Goal: Task Accomplishment & Management: Manage account settings

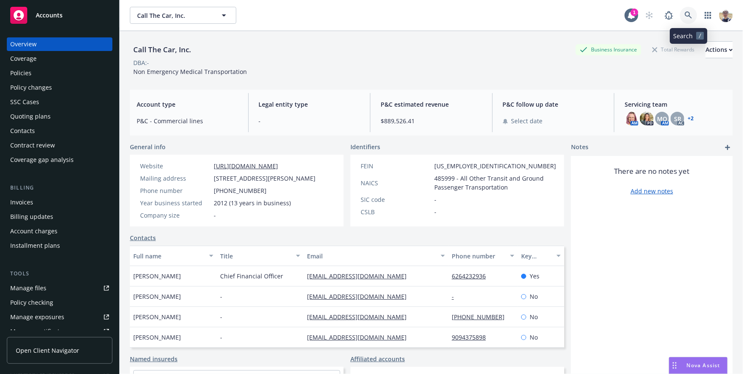
click at [688, 15] on icon at bounding box center [688, 15] width 8 height 8
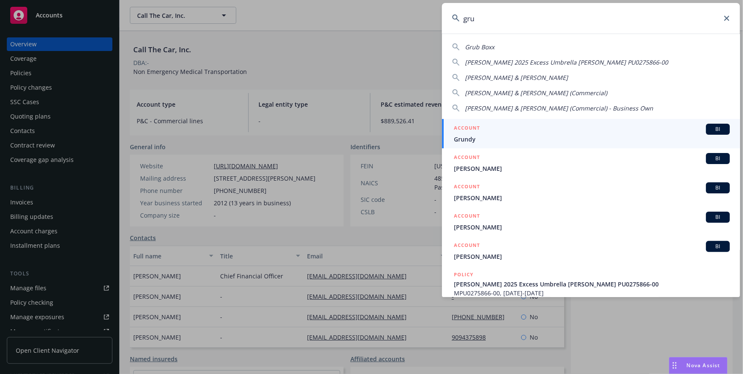
type input "grup"
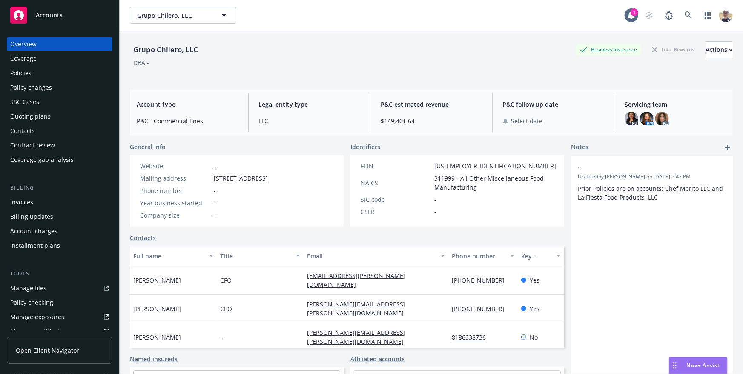
scroll to position [209, 0]
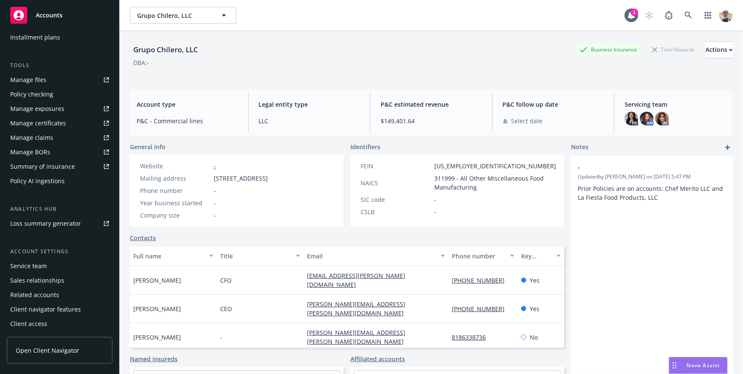
click at [36, 321] on div "Client access" at bounding box center [28, 324] width 37 height 14
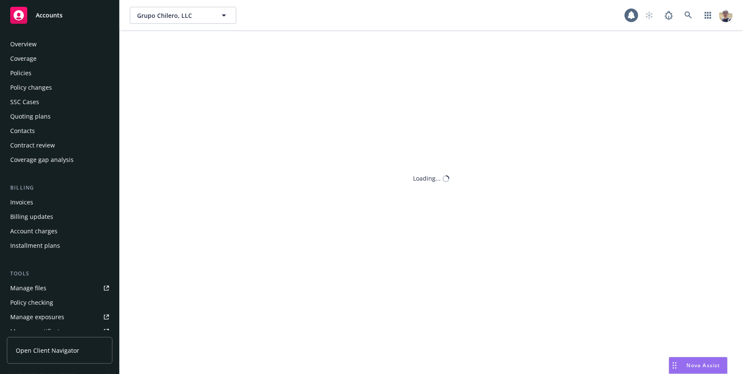
scroll to position [209, 0]
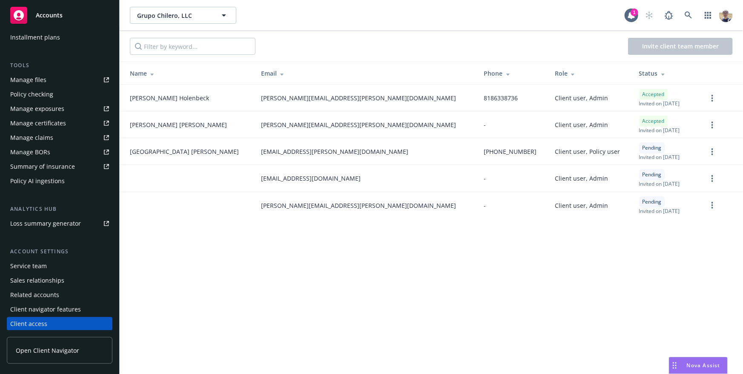
click at [48, 310] on div "Client navigator features" at bounding box center [45, 310] width 71 height 14
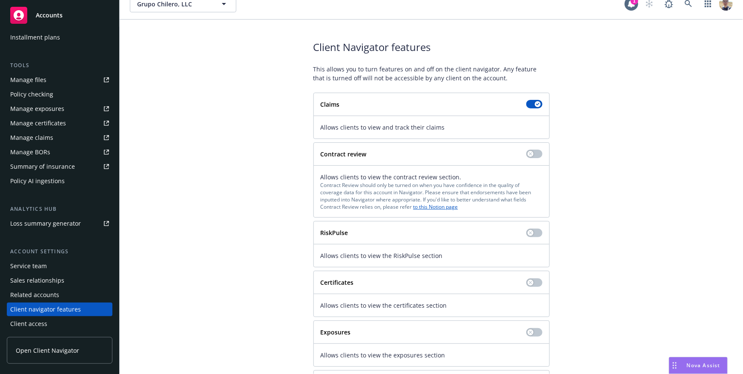
scroll to position [74, 0]
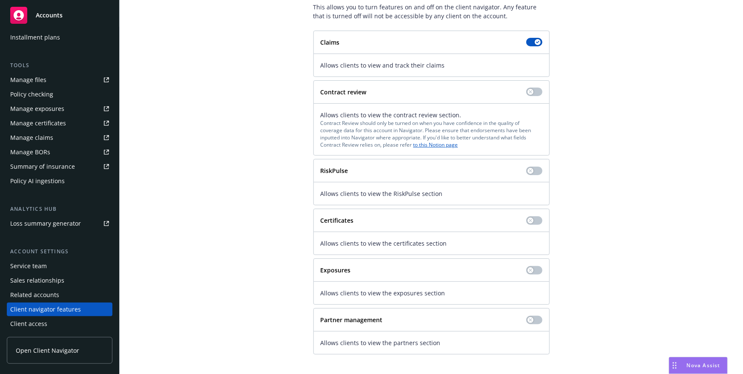
click at [326, 93] on strong "Contract review" at bounding box center [343, 92] width 46 height 8
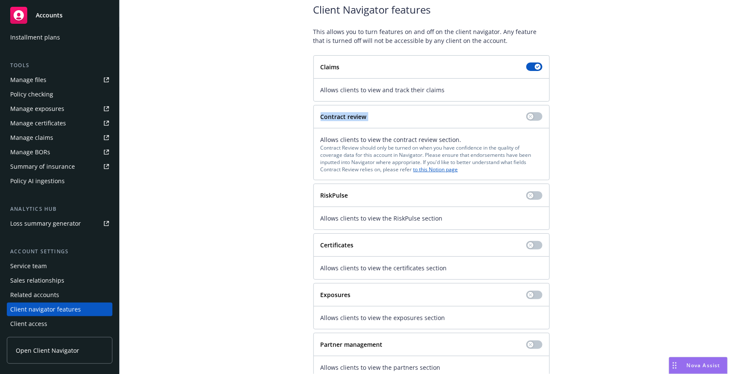
scroll to position [42, 0]
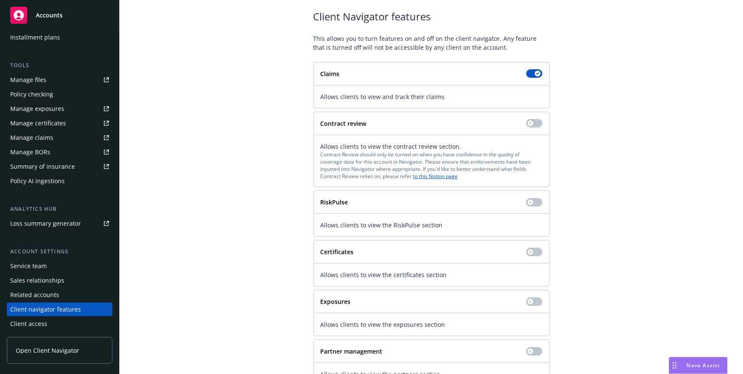
click at [323, 155] on div "Contract Review should only be turned on when you have confidence in the qualit…" at bounding box center [431, 165] width 222 height 29
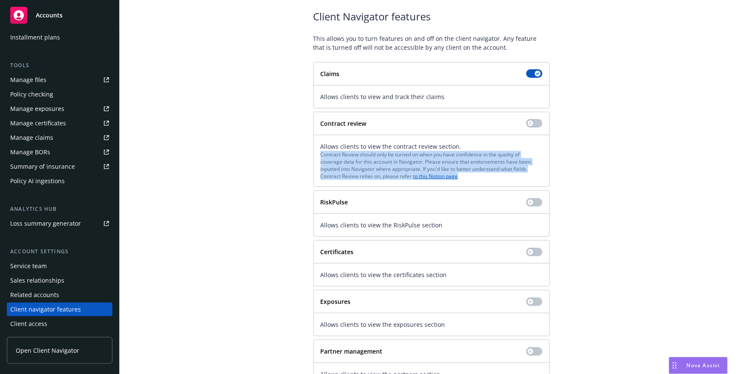
click at [323, 155] on div "Contract Review should only be turned on when you have confidence in the qualit…" at bounding box center [431, 165] width 222 height 29
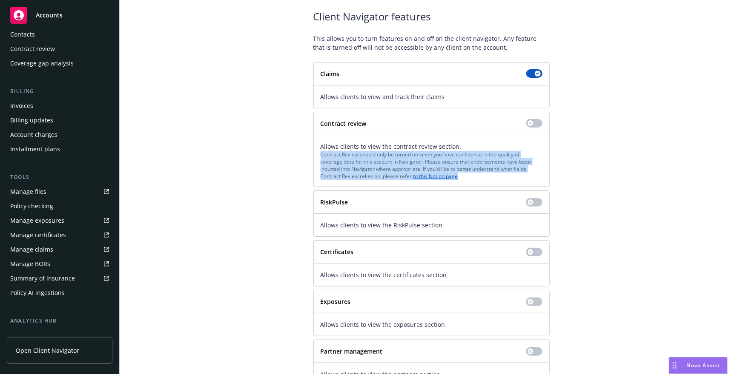
scroll to position [0, 0]
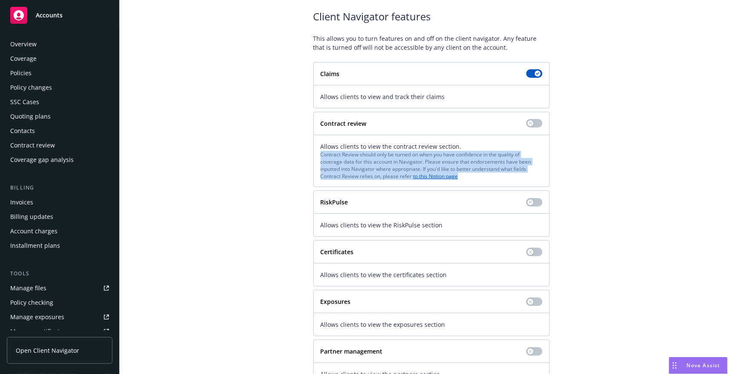
click at [45, 62] on div "Coverage" at bounding box center [59, 59] width 99 height 14
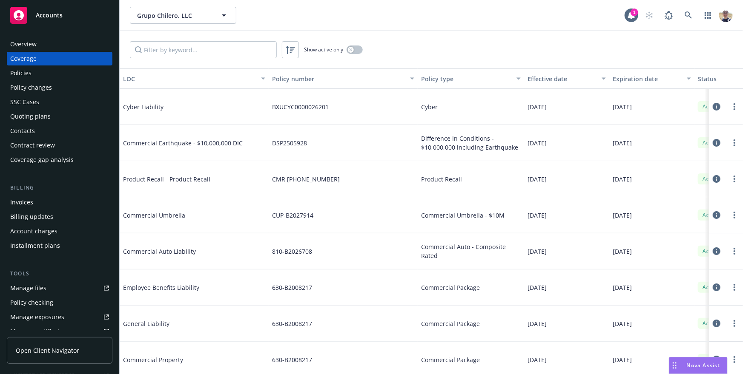
scroll to position [0, 0]
click at [714, 322] on icon at bounding box center [716, 324] width 8 height 8
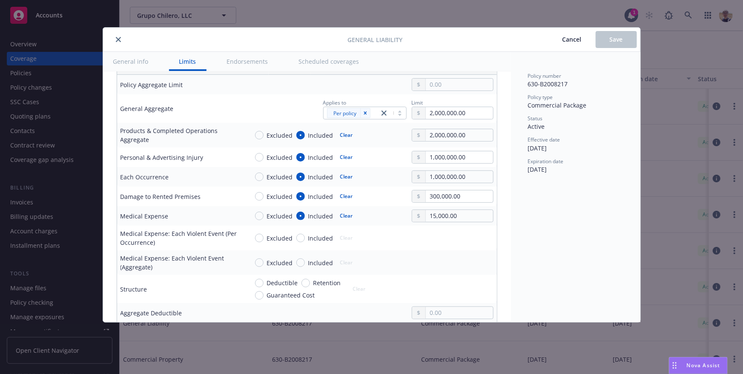
scroll to position [70, 0]
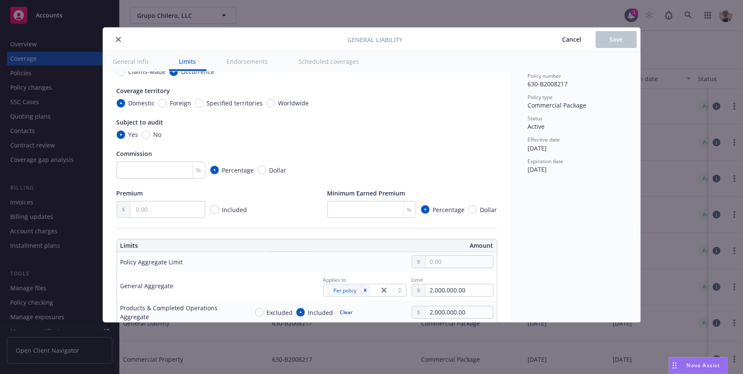
click at [579, 40] on span "Cancel" at bounding box center [571, 39] width 19 height 8
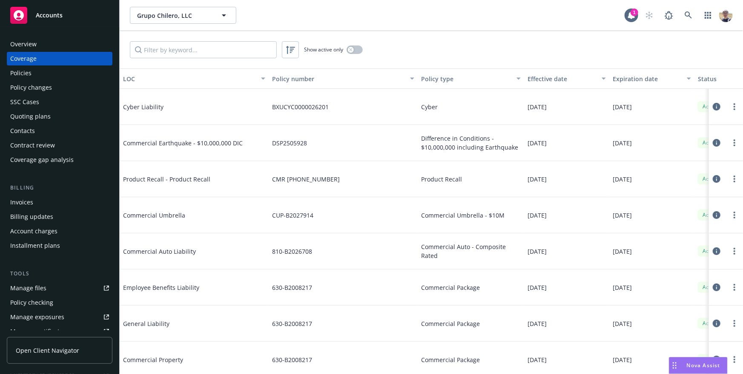
click at [720, 109] on icon at bounding box center [716, 107] width 8 height 8
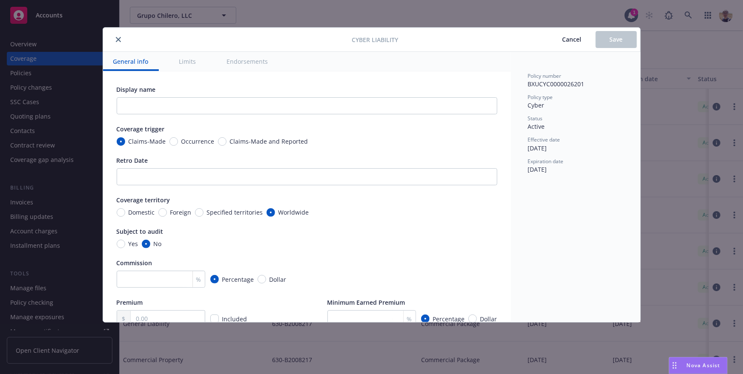
click at [181, 59] on button "Limits" at bounding box center [187, 61] width 37 height 19
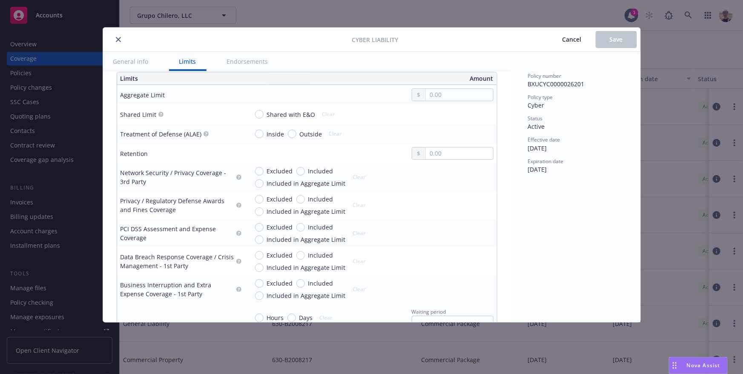
scroll to position [277, 0]
click at [116, 41] on icon "close" at bounding box center [118, 39] width 5 height 5
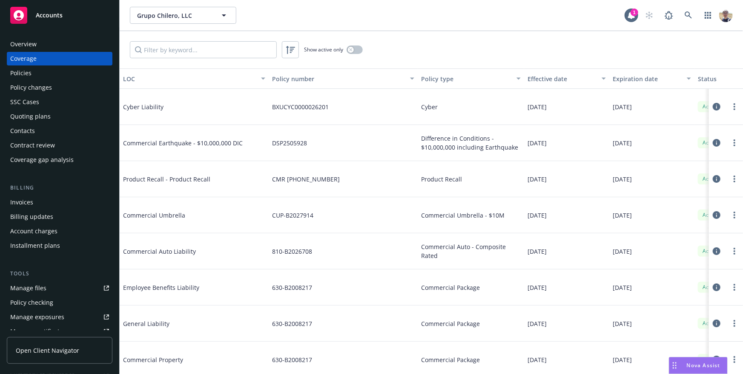
click at [717, 254] on icon at bounding box center [716, 252] width 8 height 8
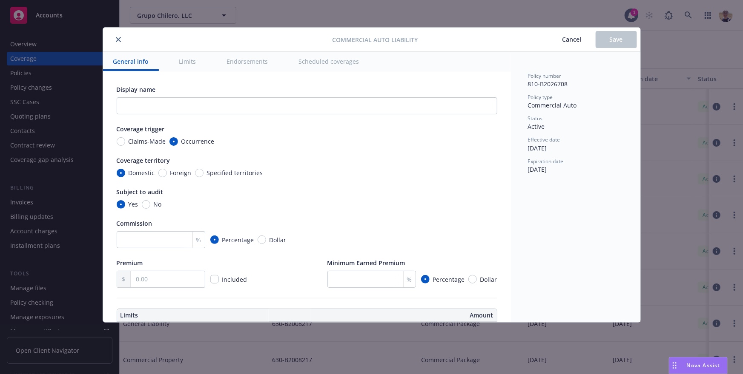
click at [120, 40] on icon "close" at bounding box center [118, 39] width 5 height 5
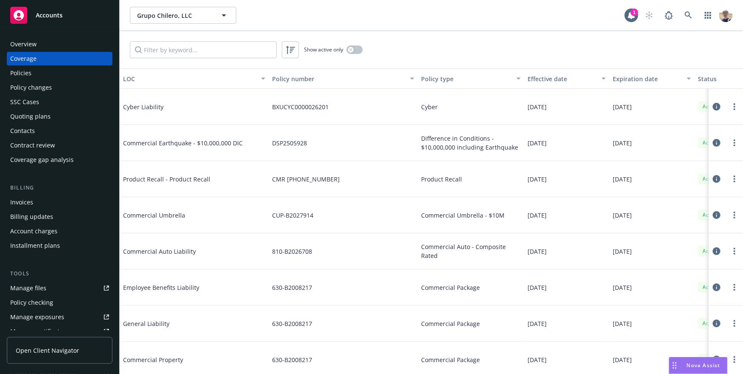
click at [717, 290] on icon at bounding box center [716, 288] width 8 height 8
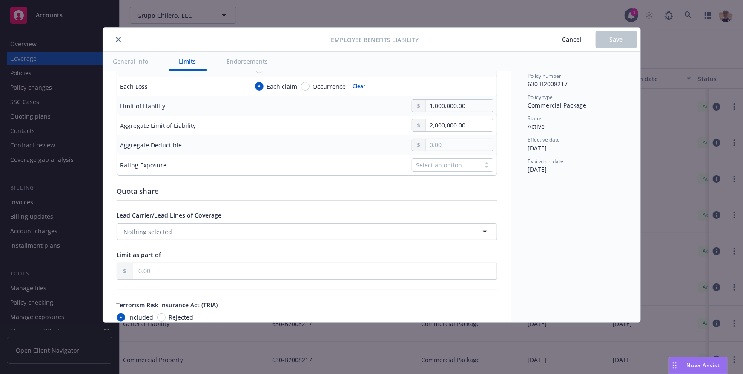
scroll to position [373, 0]
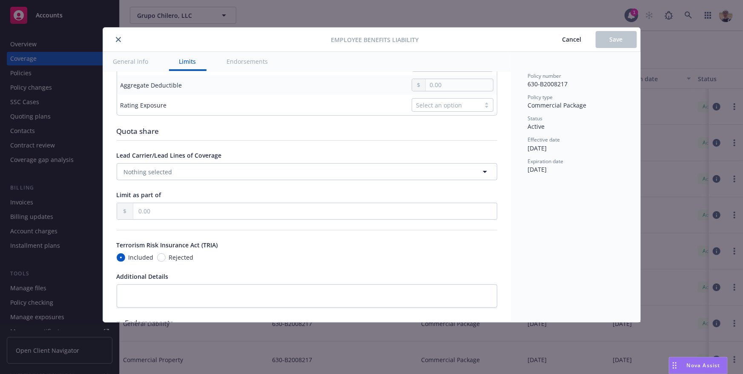
click at [693, 195] on div "Employee Benefits Liability Cancel Save General info Limits Endorsements Displa…" at bounding box center [371, 187] width 743 height 374
click at [120, 38] on icon "close" at bounding box center [118, 39] width 5 height 5
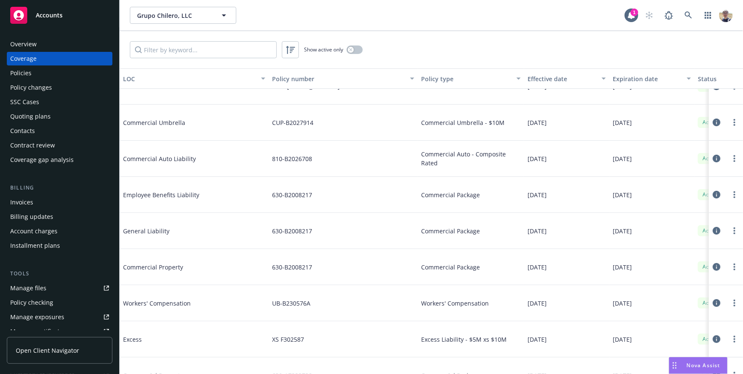
scroll to position [125, 0]
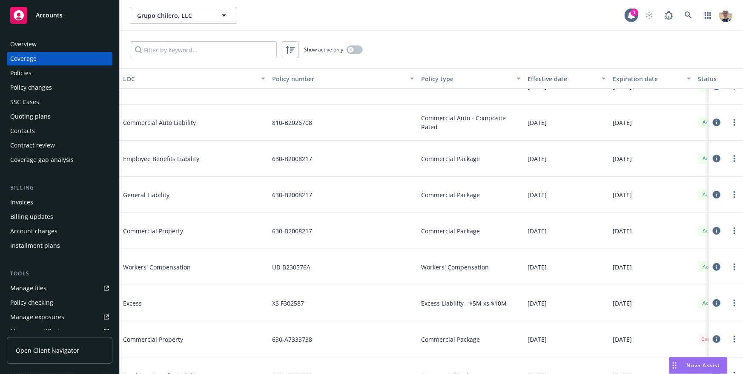
click at [716, 232] on icon at bounding box center [716, 231] width 8 height 8
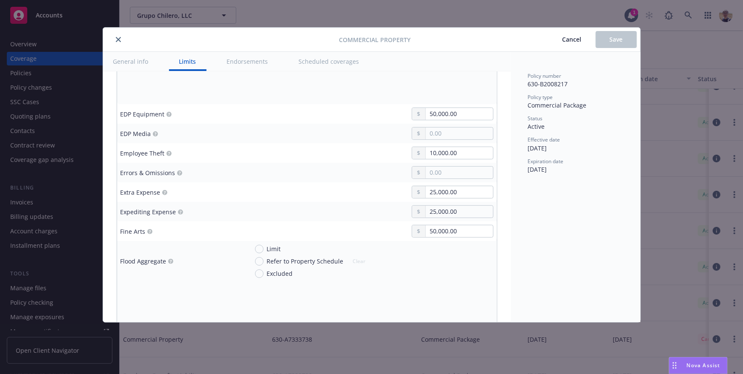
scroll to position [1187, 0]
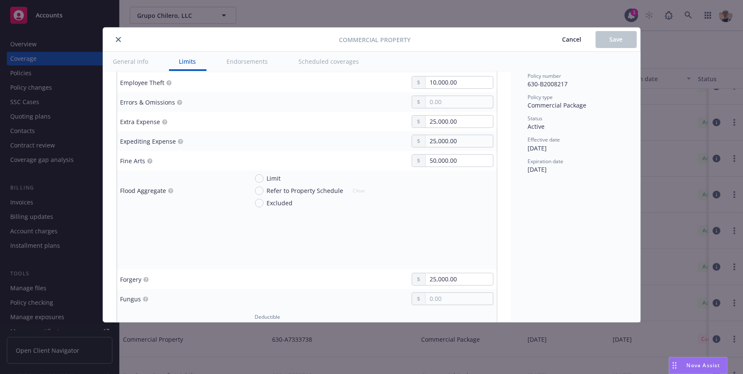
click at [661, 241] on div "Commercial Property Cancel Save General info Limits Endorsements Scheduled cove…" at bounding box center [371, 187] width 743 height 374
click at [116, 42] on button "close" at bounding box center [118, 39] width 10 height 10
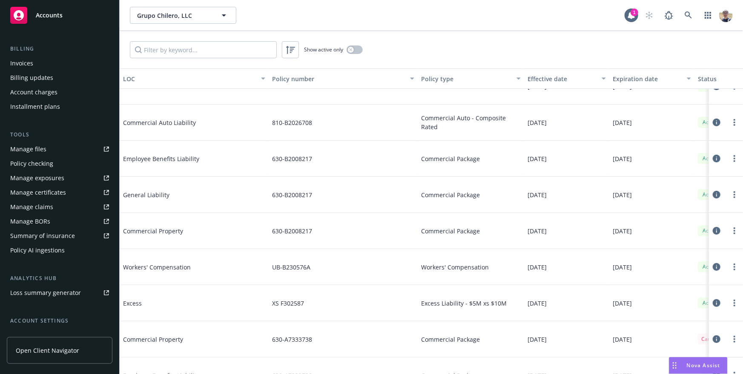
scroll to position [209, 0]
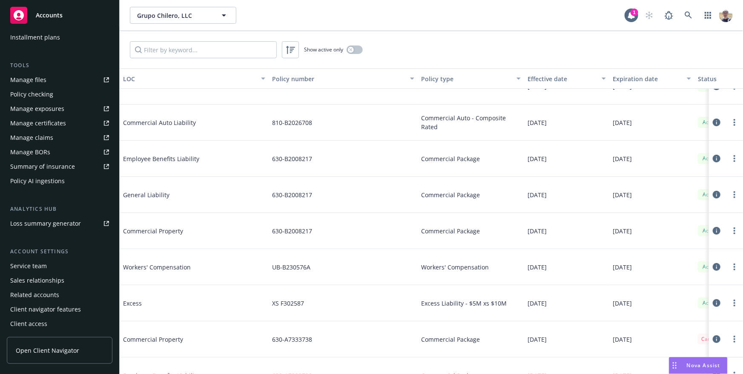
click at [48, 306] on div "Client navigator features" at bounding box center [45, 310] width 71 height 14
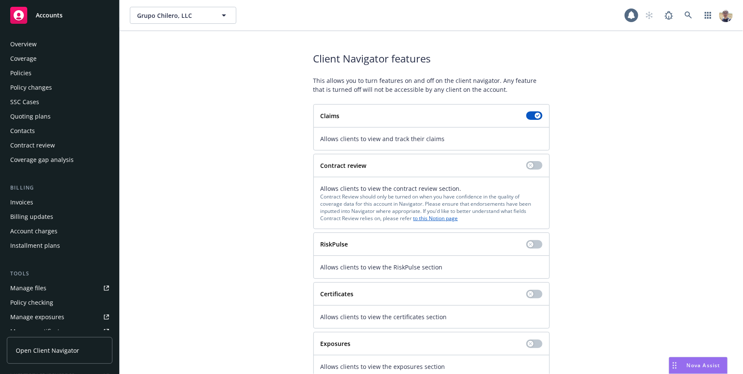
scroll to position [209, 0]
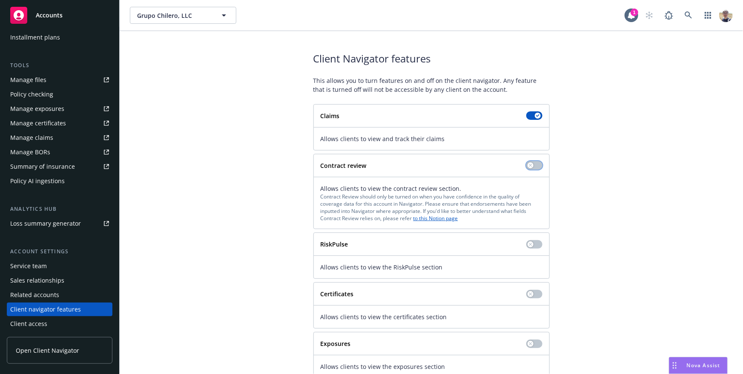
click at [531, 167] on div "button" at bounding box center [530, 166] width 6 height 6
click at [413, 169] on div "Contract review" at bounding box center [419, 165] width 199 height 9
click at [326, 168] on strong "Contract review" at bounding box center [343, 166] width 46 height 8
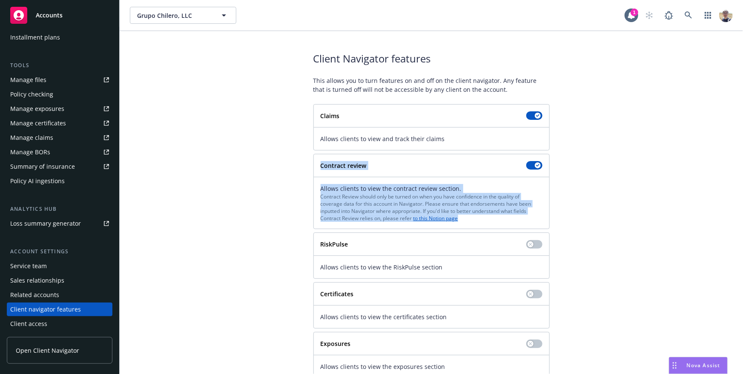
drag, startPoint x: 326, startPoint y: 168, endPoint x: 470, endPoint y: 215, distance: 152.2
click at [470, 215] on div "Contract review Allows clients to view the contract review section. Contract Re…" at bounding box center [431, 192] width 236 height 76
click at [470, 215] on div "Contract Review should only be turned on when you have confidence in the qualit…" at bounding box center [431, 207] width 222 height 29
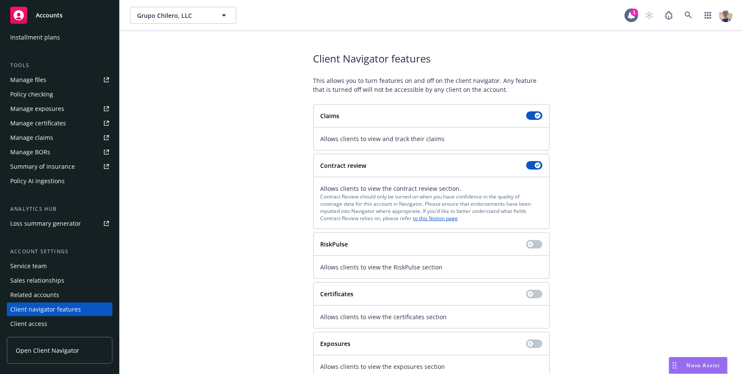
click at [285, 216] on div "Client Navigator features This allows you to turn features on and off on the cl…" at bounding box center [431, 239] width 603 height 377
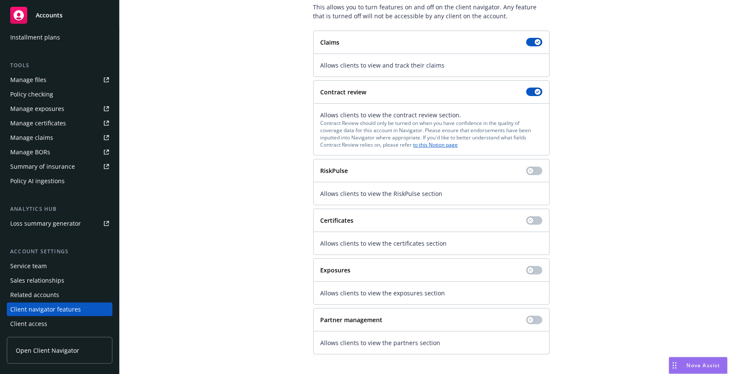
scroll to position [0, 0]
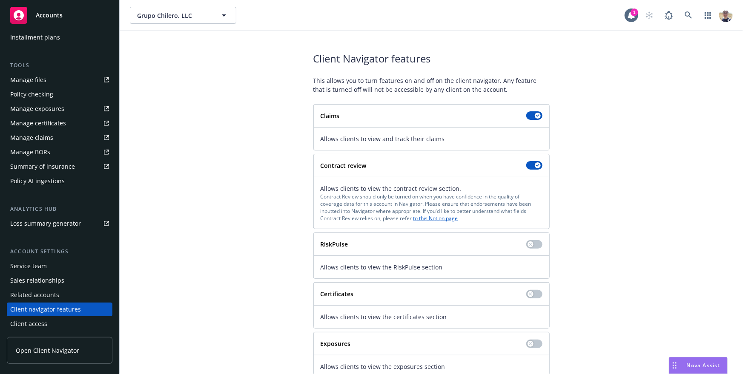
click at [87, 351] on link "Open Client Navigator" at bounding box center [60, 350] width 106 height 27
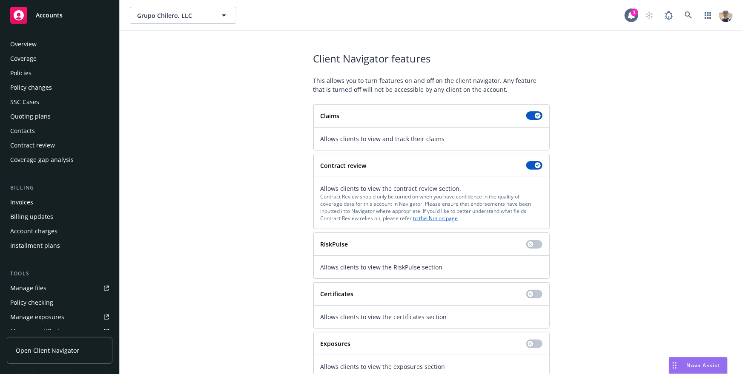
click at [34, 148] on div "Contract review" at bounding box center [32, 146] width 45 height 14
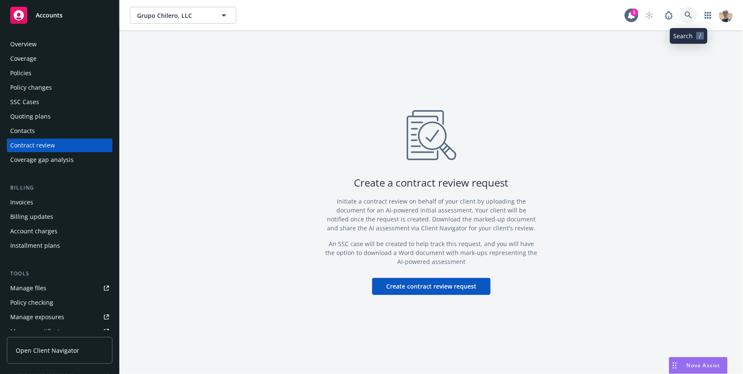
click at [691, 19] on icon at bounding box center [688, 15] width 8 height 8
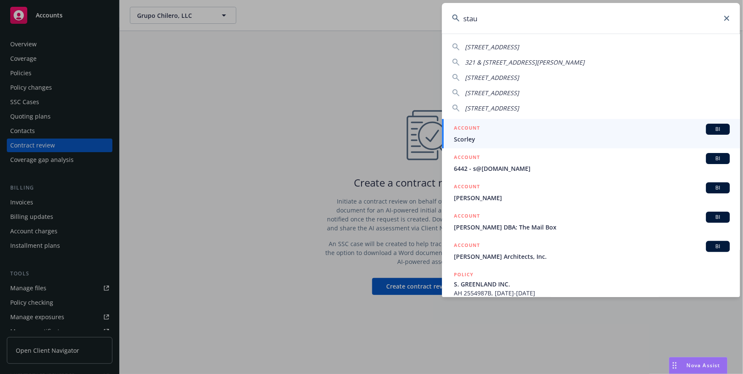
type input "staub"
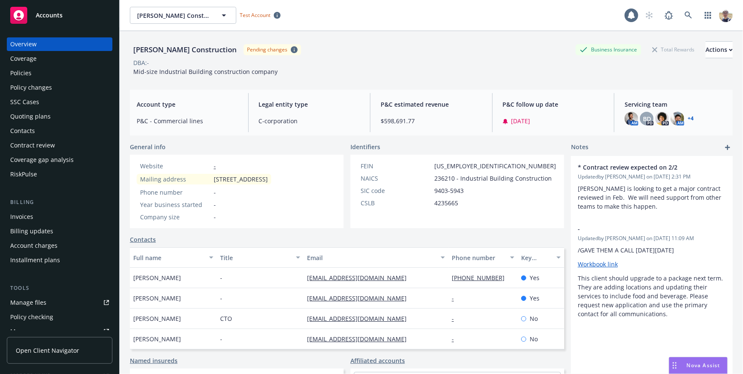
scroll to position [223, 0]
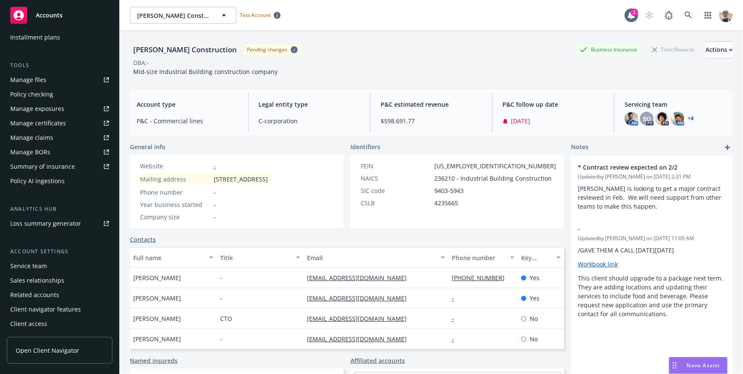
click at [67, 342] on link "Open Client Navigator" at bounding box center [60, 350] width 106 height 27
